Goal: Task Accomplishment & Management: Complete application form

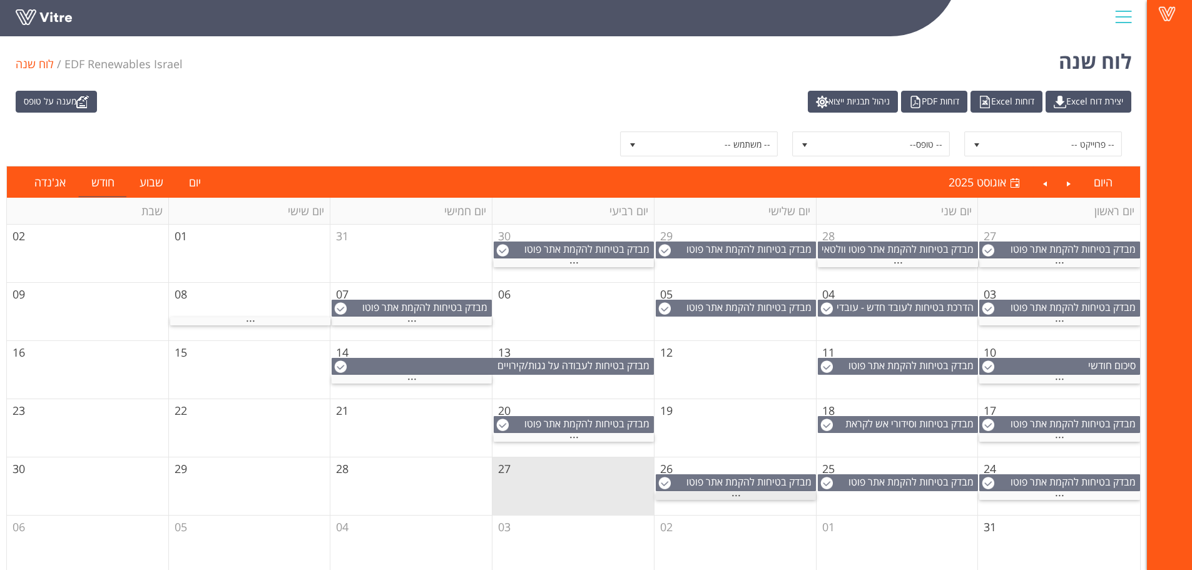
click at [753, 493] on div "..." at bounding box center [736, 496] width 160 height 8
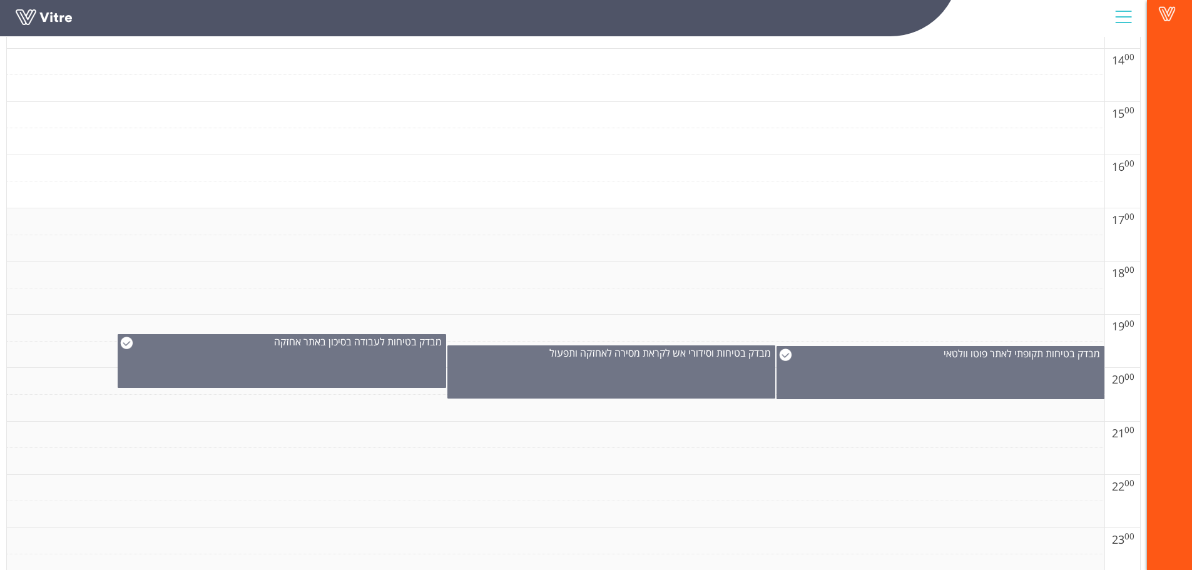
scroll to position [939, 0]
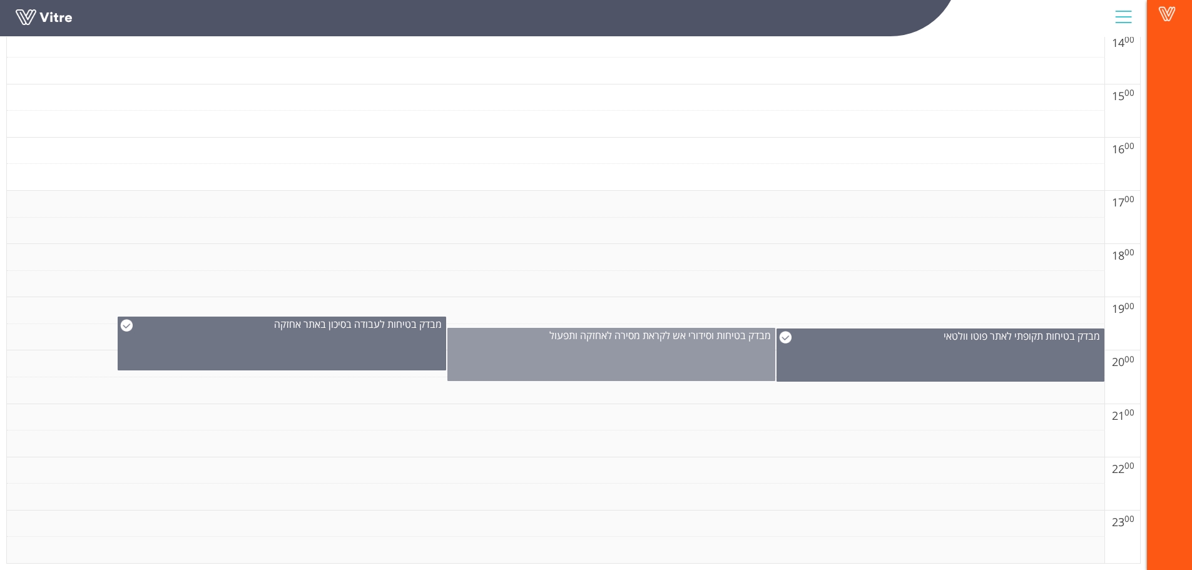
click at [630, 363] on div "מבדק בטיחות וסידורי אש לקראת מסירה לאחזקה ותפעול" at bounding box center [611, 354] width 328 height 53
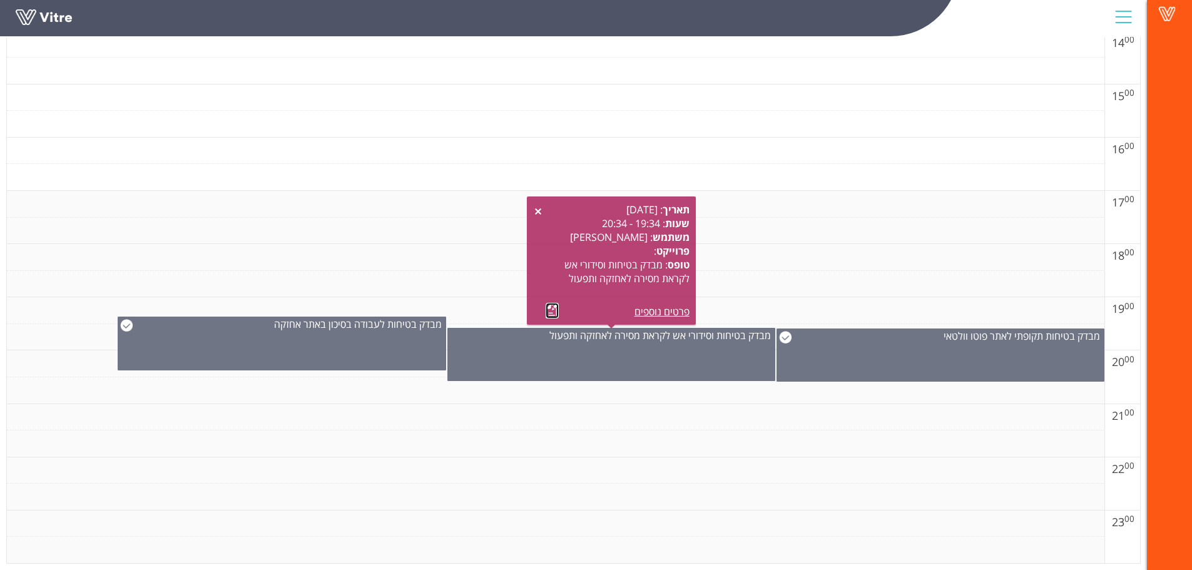
click at [551, 309] on link at bounding box center [552, 311] width 13 height 16
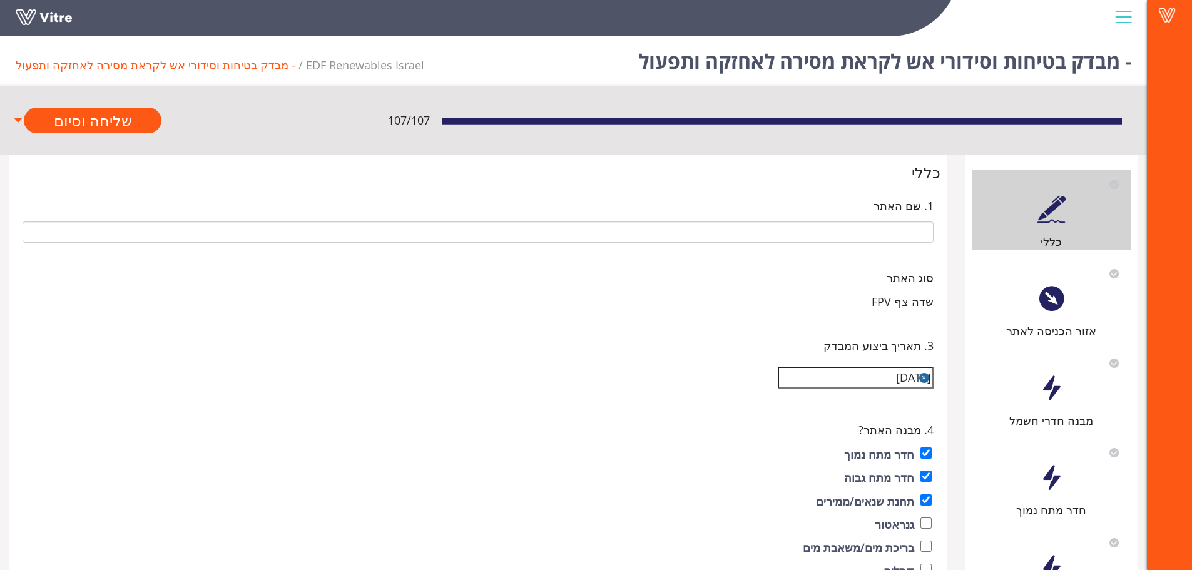
type input "EDF-45 לוחמי הגטאות - קולחים FPV"
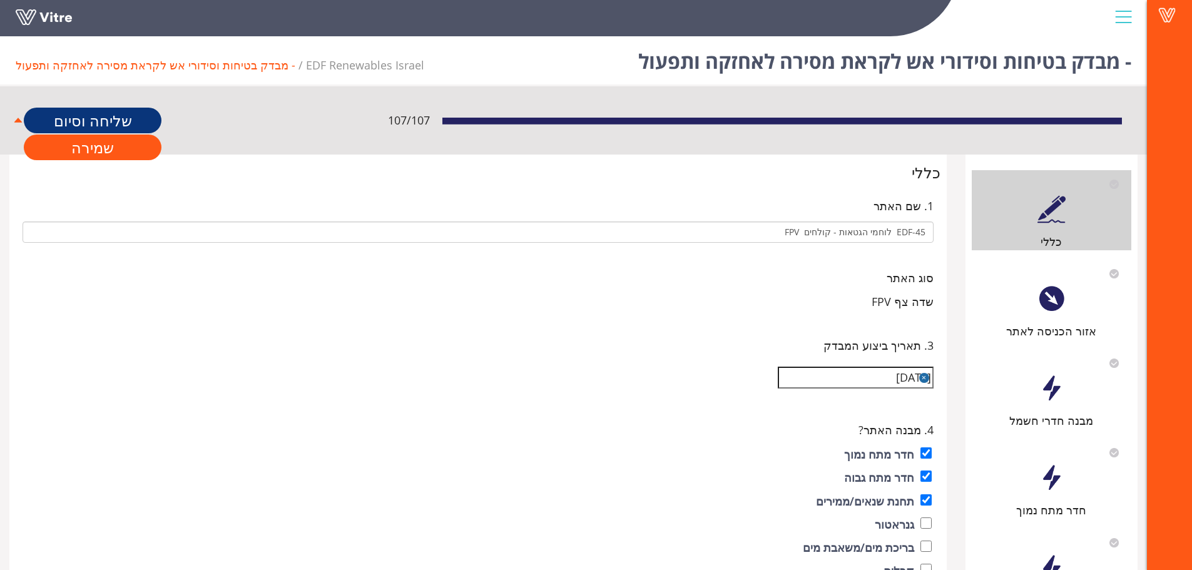
click at [94, 124] on link "שליחה וסיום" at bounding box center [93, 121] width 138 height 26
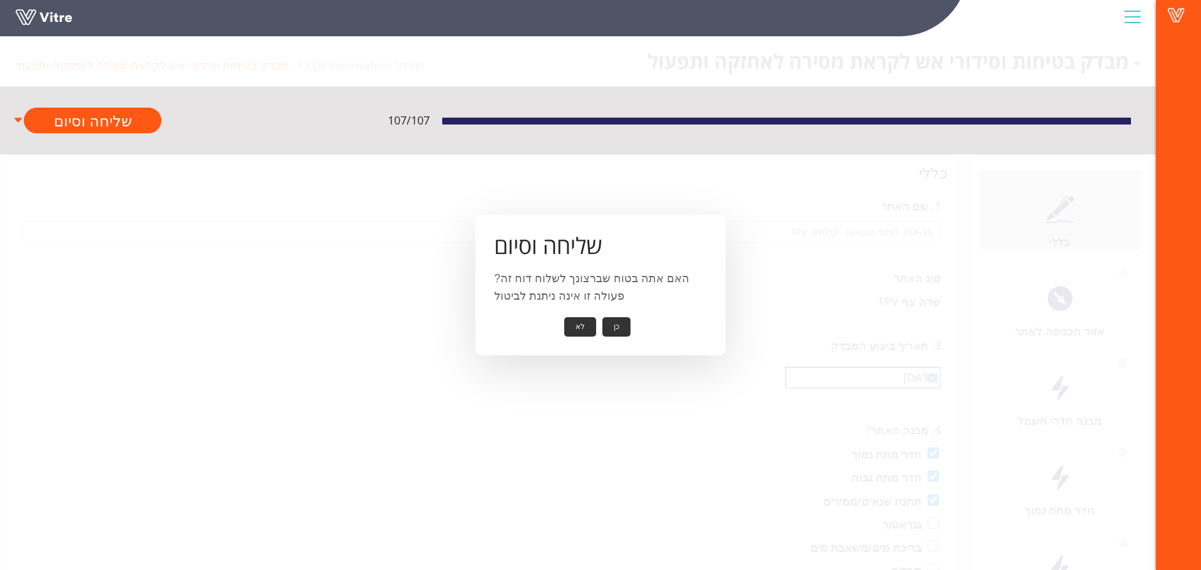
click at [587, 324] on button "לא" at bounding box center [580, 326] width 32 height 19
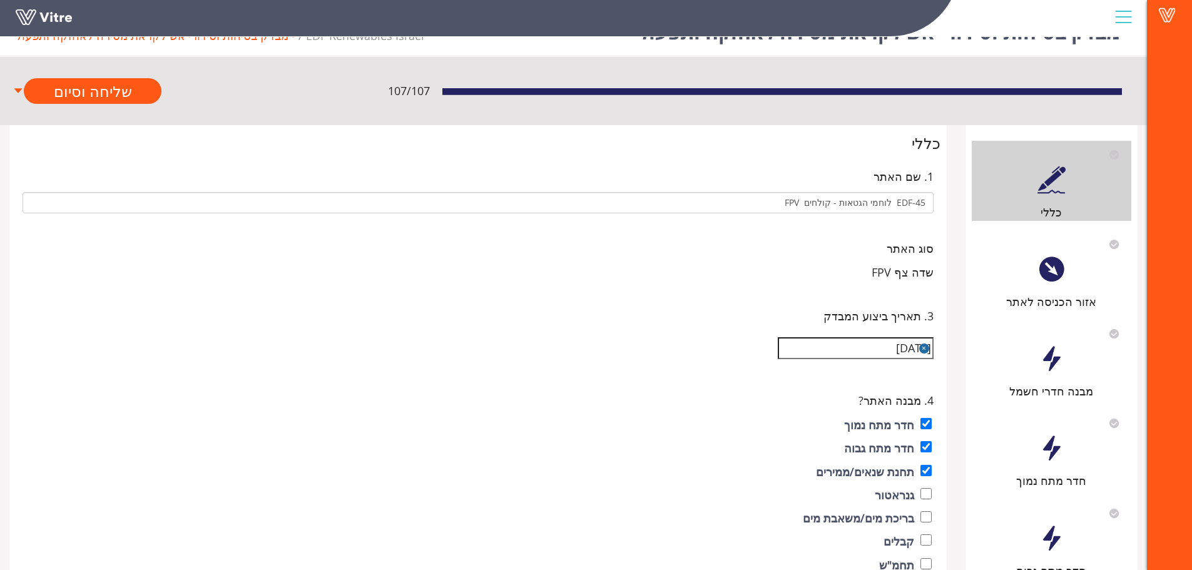
scroll to position [31, 0]
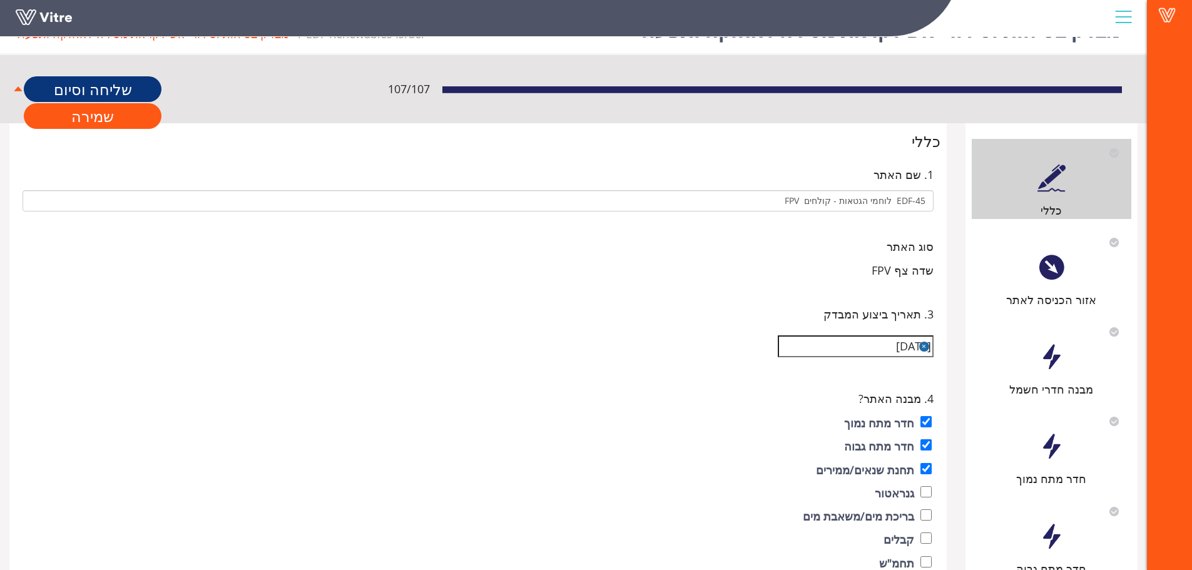
click at [84, 95] on link "שליחה וסיום" at bounding box center [93, 89] width 138 height 26
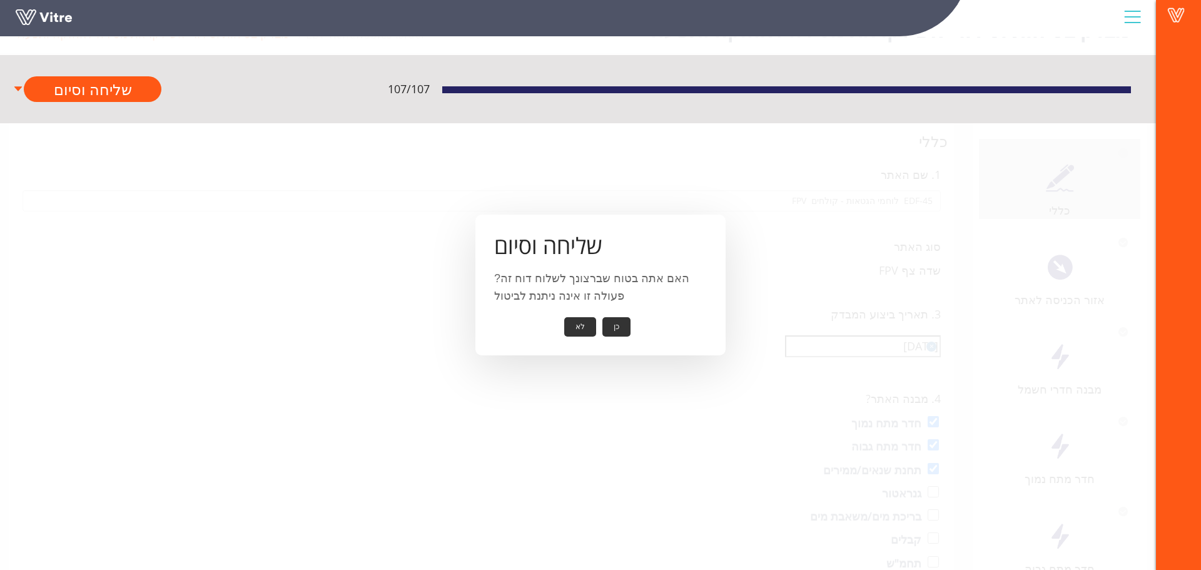
click at [617, 331] on button "כן" at bounding box center [616, 326] width 28 height 19
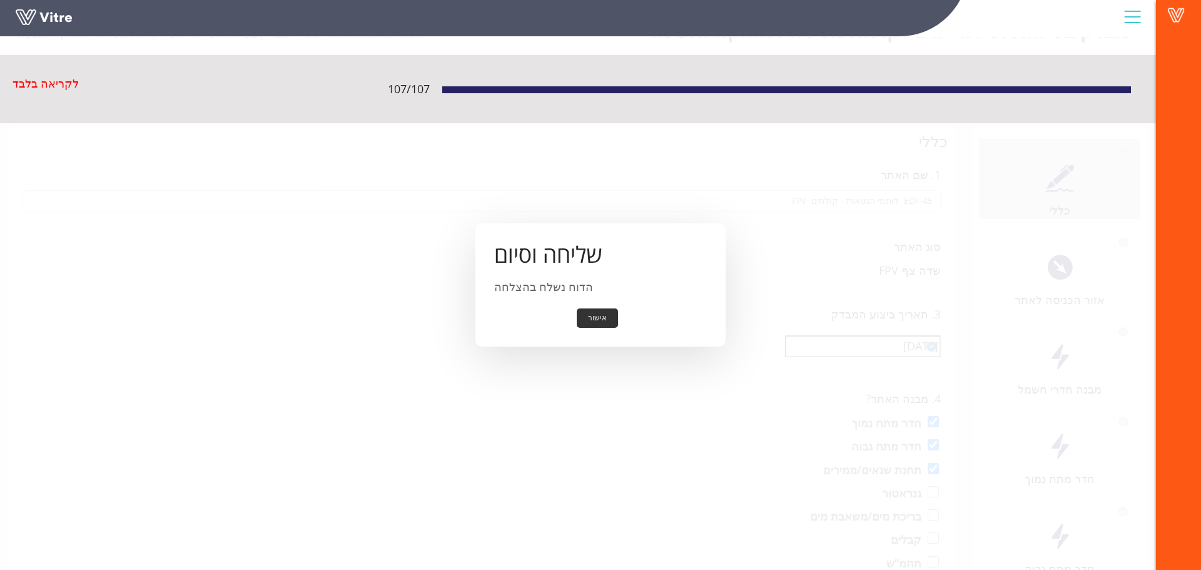
click at [599, 316] on button "אישור" at bounding box center [597, 317] width 41 height 19
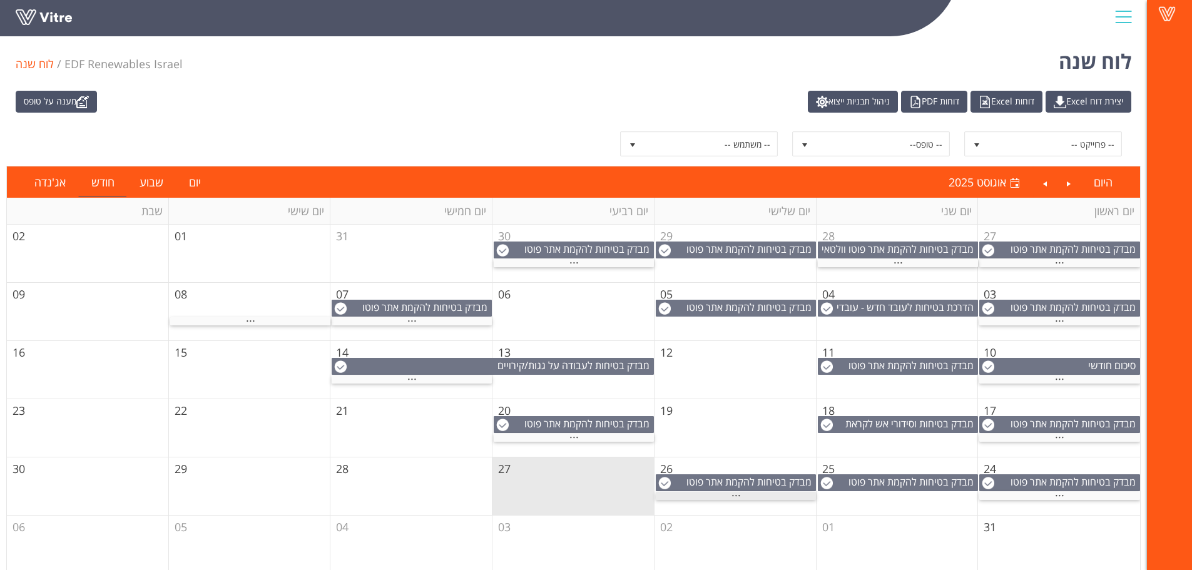
click at [715, 495] on div "..." at bounding box center [736, 496] width 160 height 8
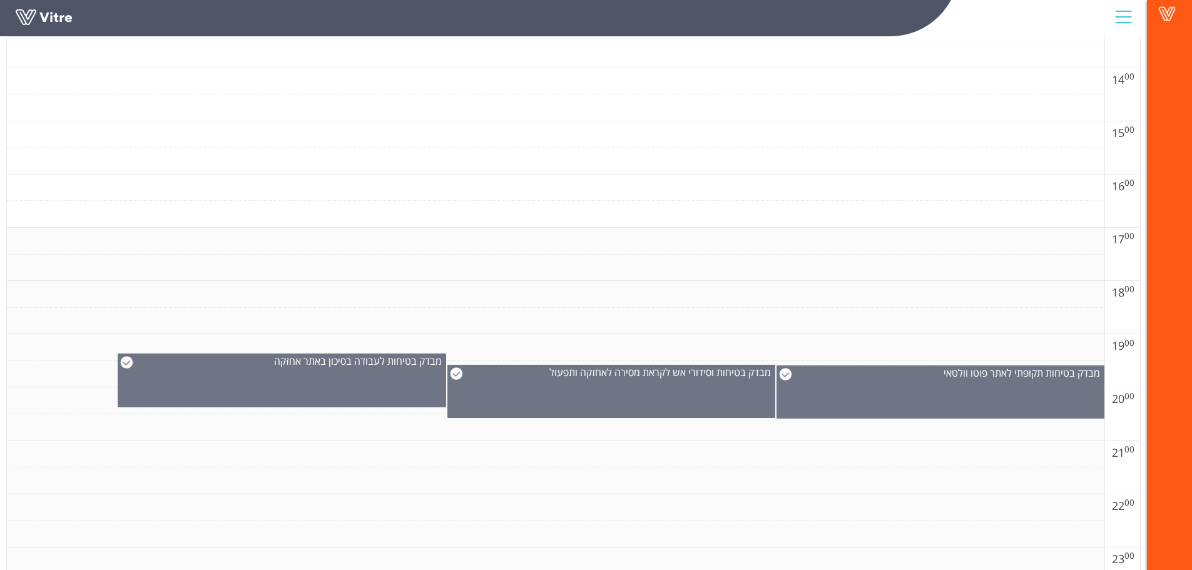
scroll to position [939, 0]
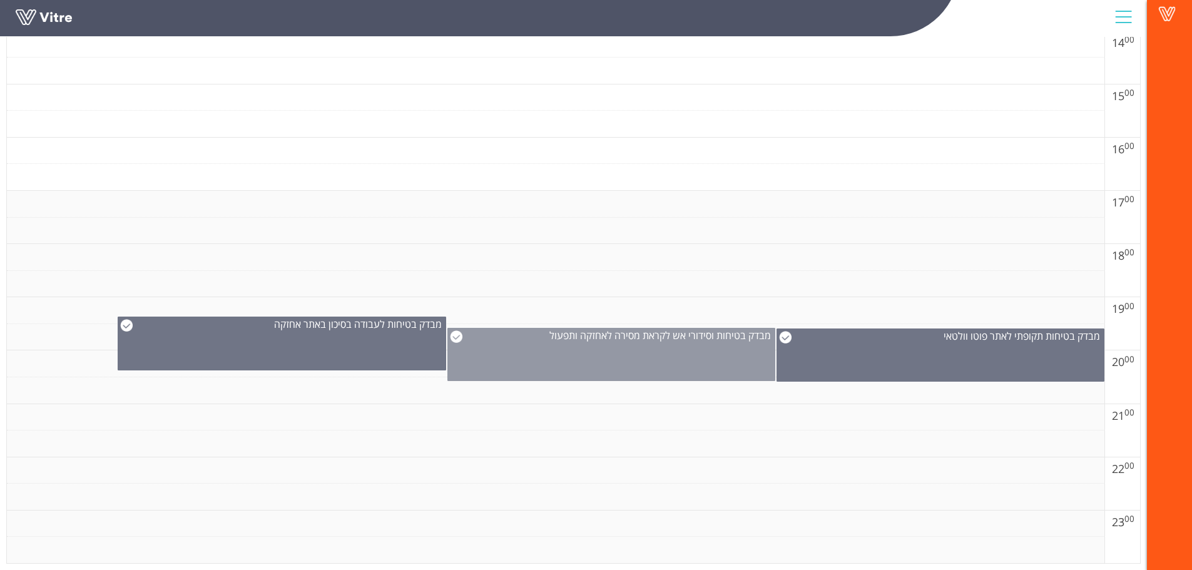
click at [649, 350] on div "מבדק בטיחות וסידורי אש לקראת מסירה לאחזקה ותפעול" at bounding box center [611, 354] width 328 height 53
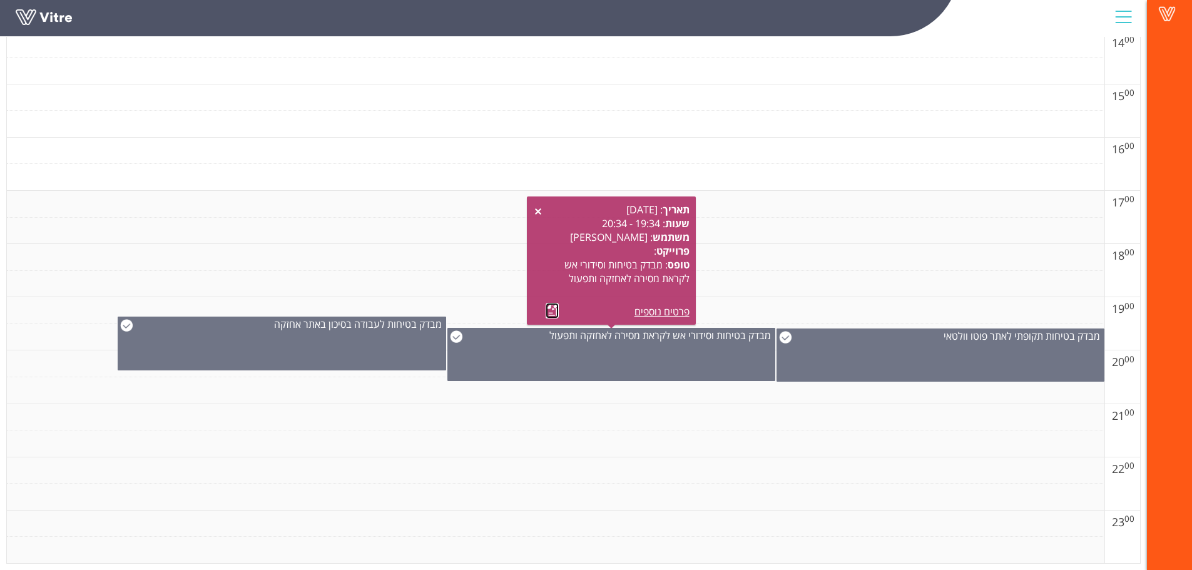
click at [547, 312] on link at bounding box center [552, 311] width 13 height 16
click at [1161, 14] on span at bounding box center [1166, 13] width 31 height 15
